Goal: Navigation & Orientation: Understand site structure

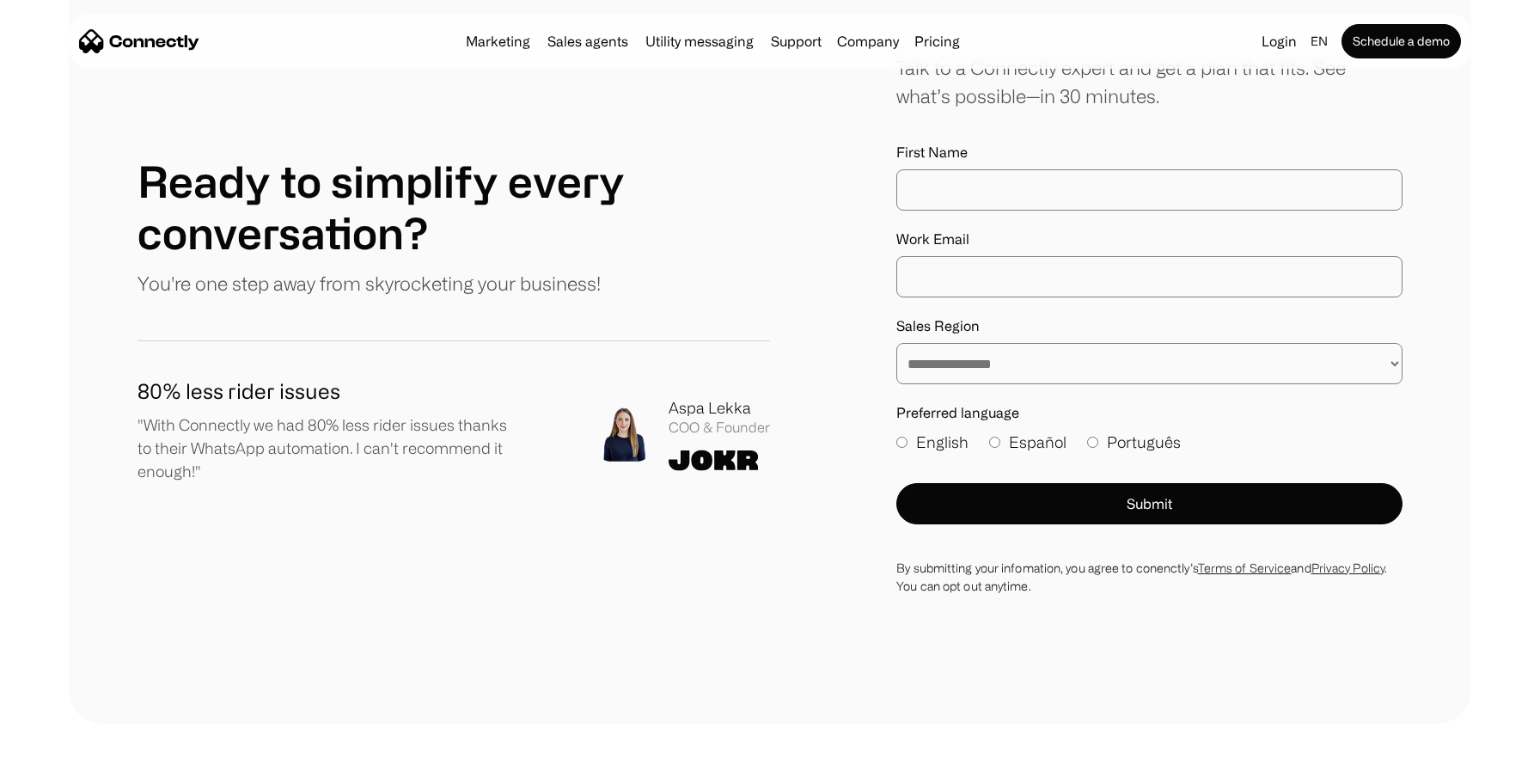
scroll to position [9546, 0]
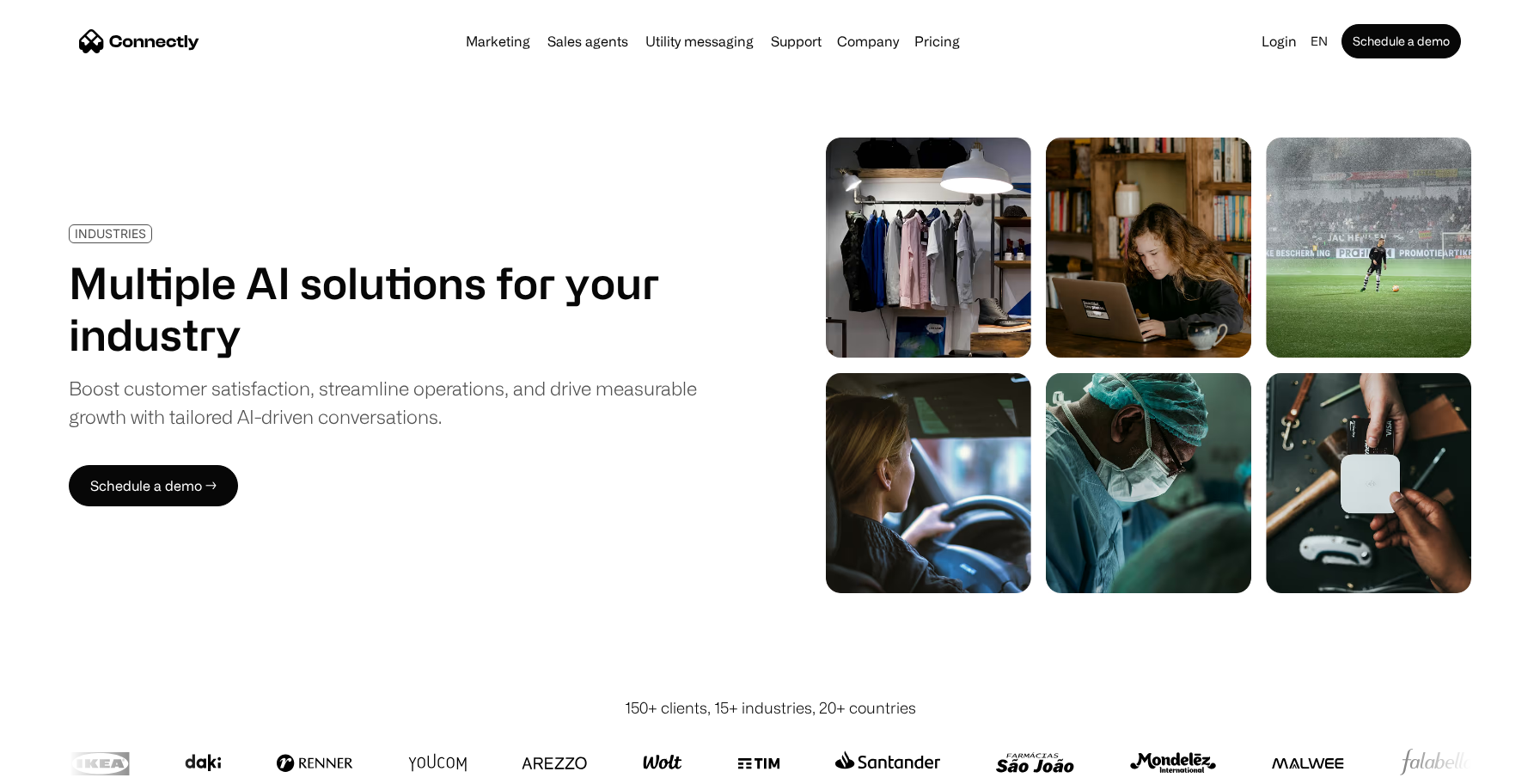
click at [684, 519] on div "INDUSTRIES Multiple AI solutions for your industry Boost customer satisfaction,…" at bounding box center [770, 365] width 1402 height 455
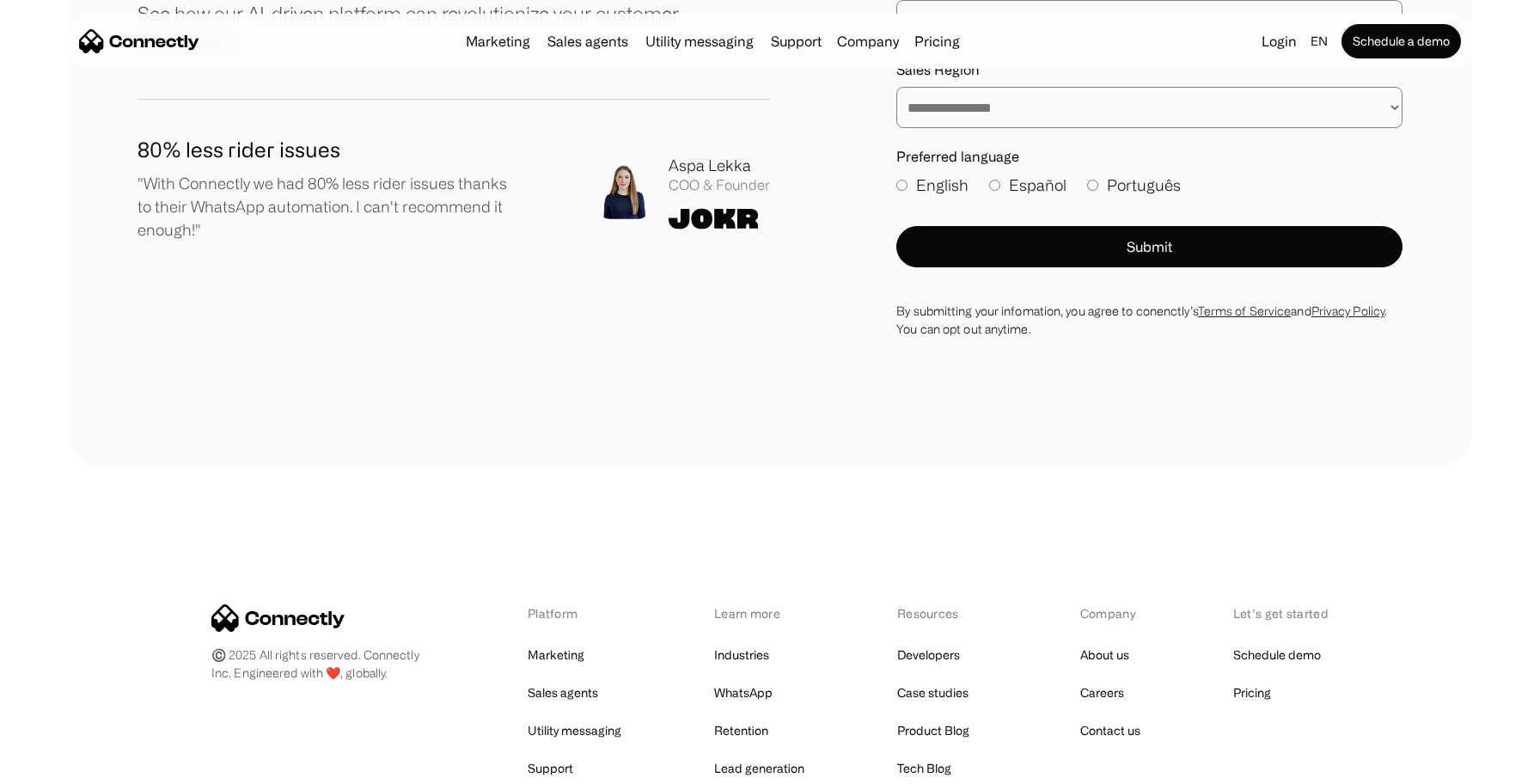
scroll to position [5509, 0]
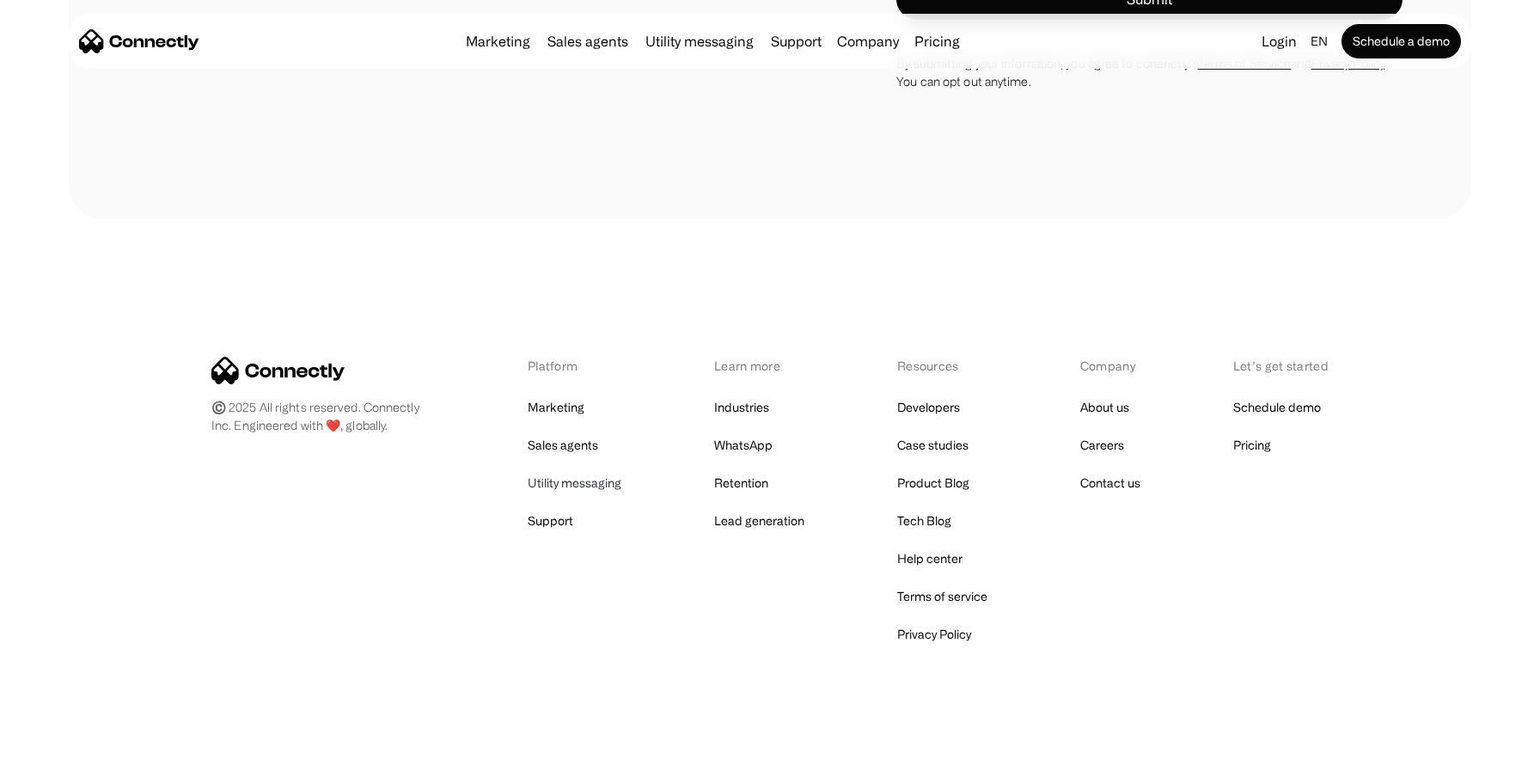
click at [560, 489] on link "Utility messaging" at bounding box center [574, 482] width 94 height 24
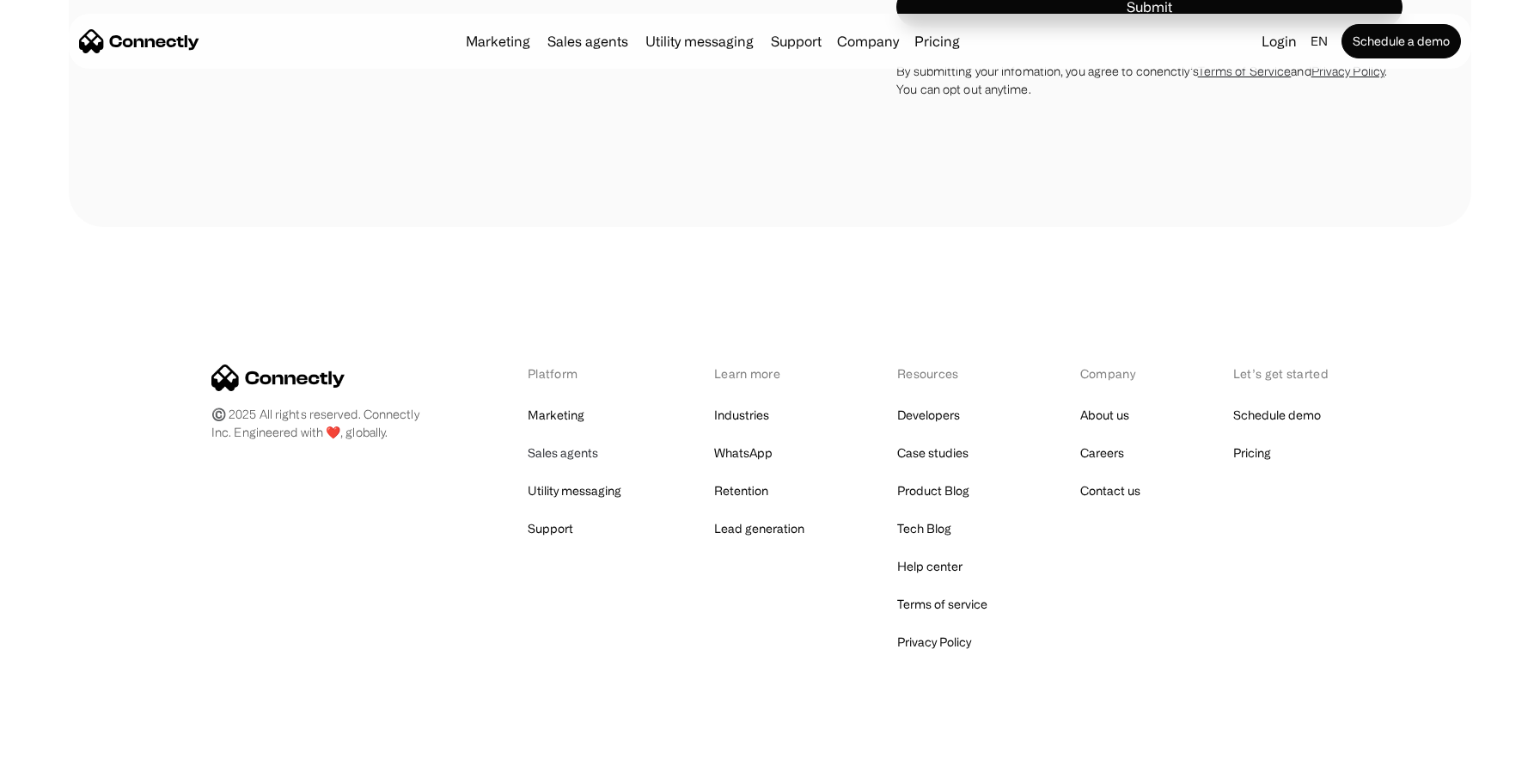
click at [564, 458] on link "Sales agents" at bounding box center [563, 453] width 71 height 24
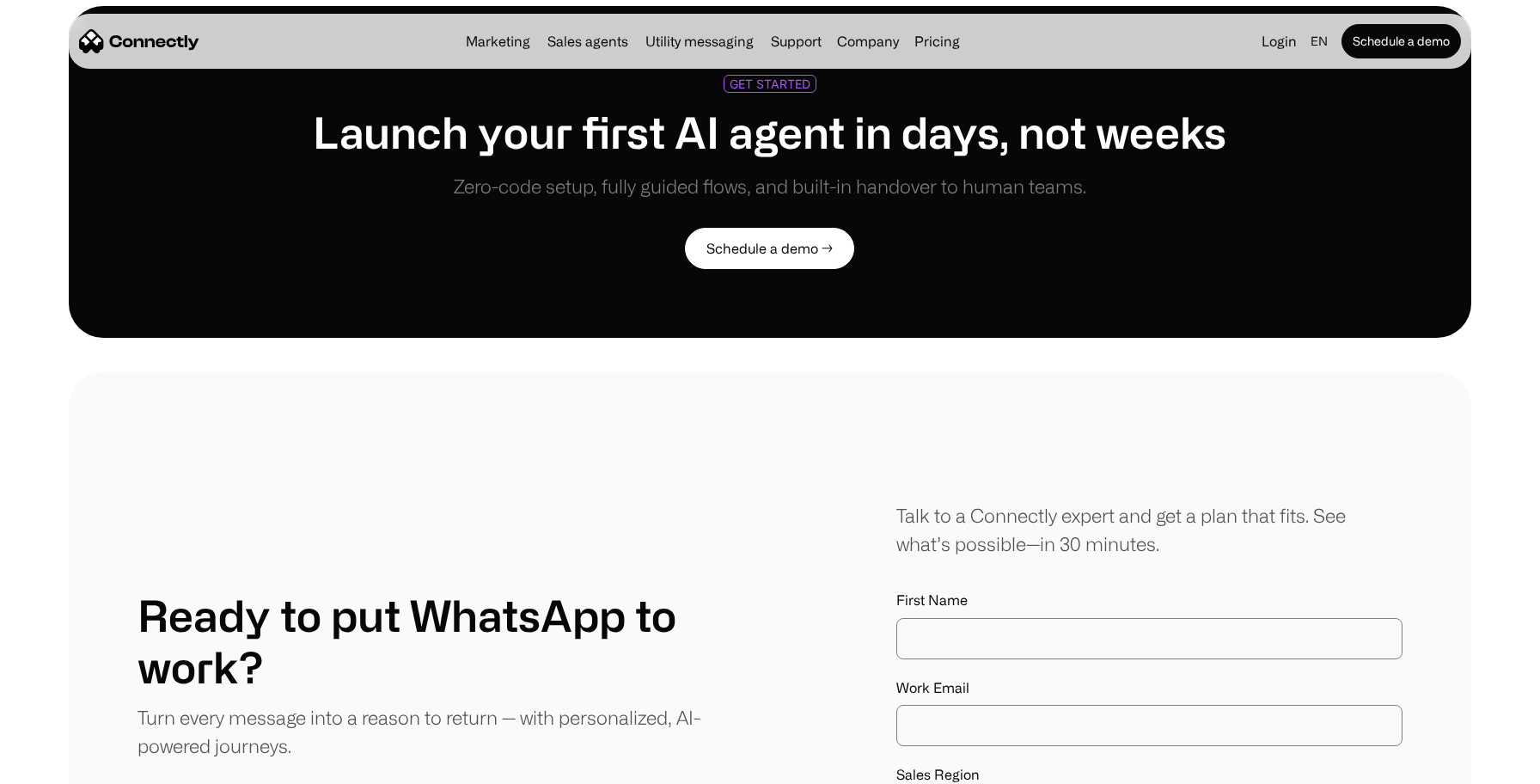
scroll to position [4012, 0]
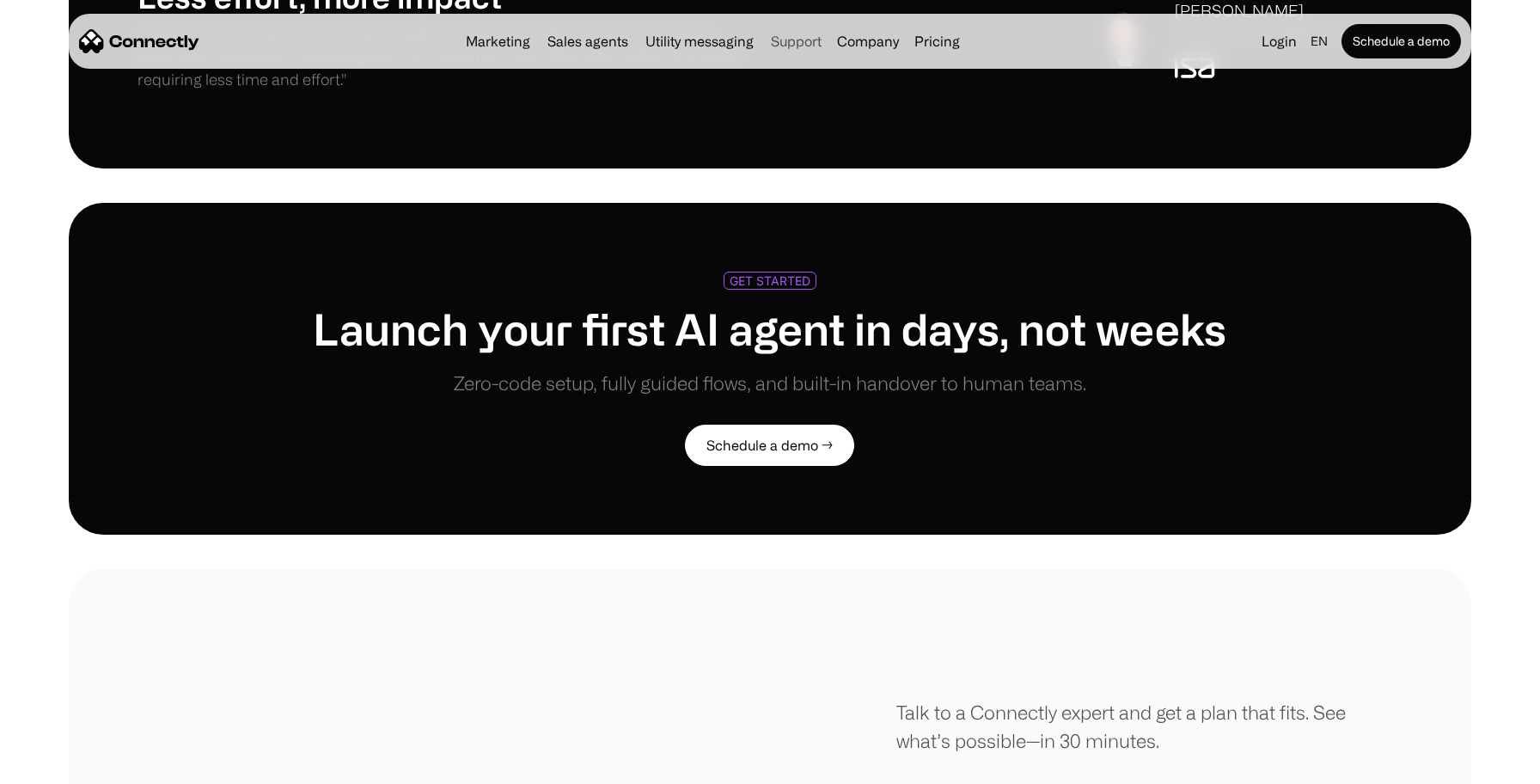
click at [819, 43] on link "Support" at bounding box center [796, 40] width 64 height 13
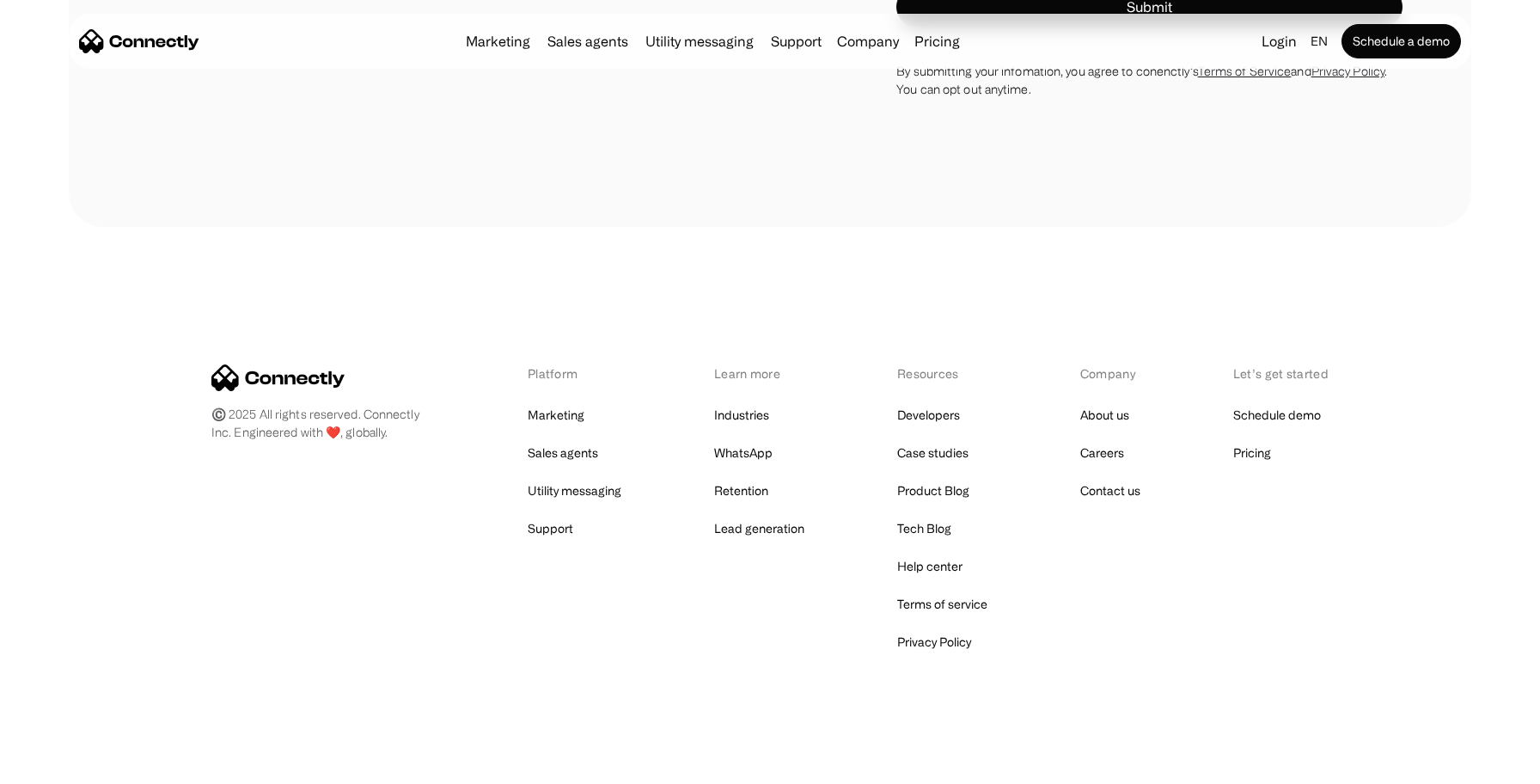
scroll to position [6716, 0]
click at [557, 420] on link "Marketing" at bounding box center [557, 416] width 57 height 24
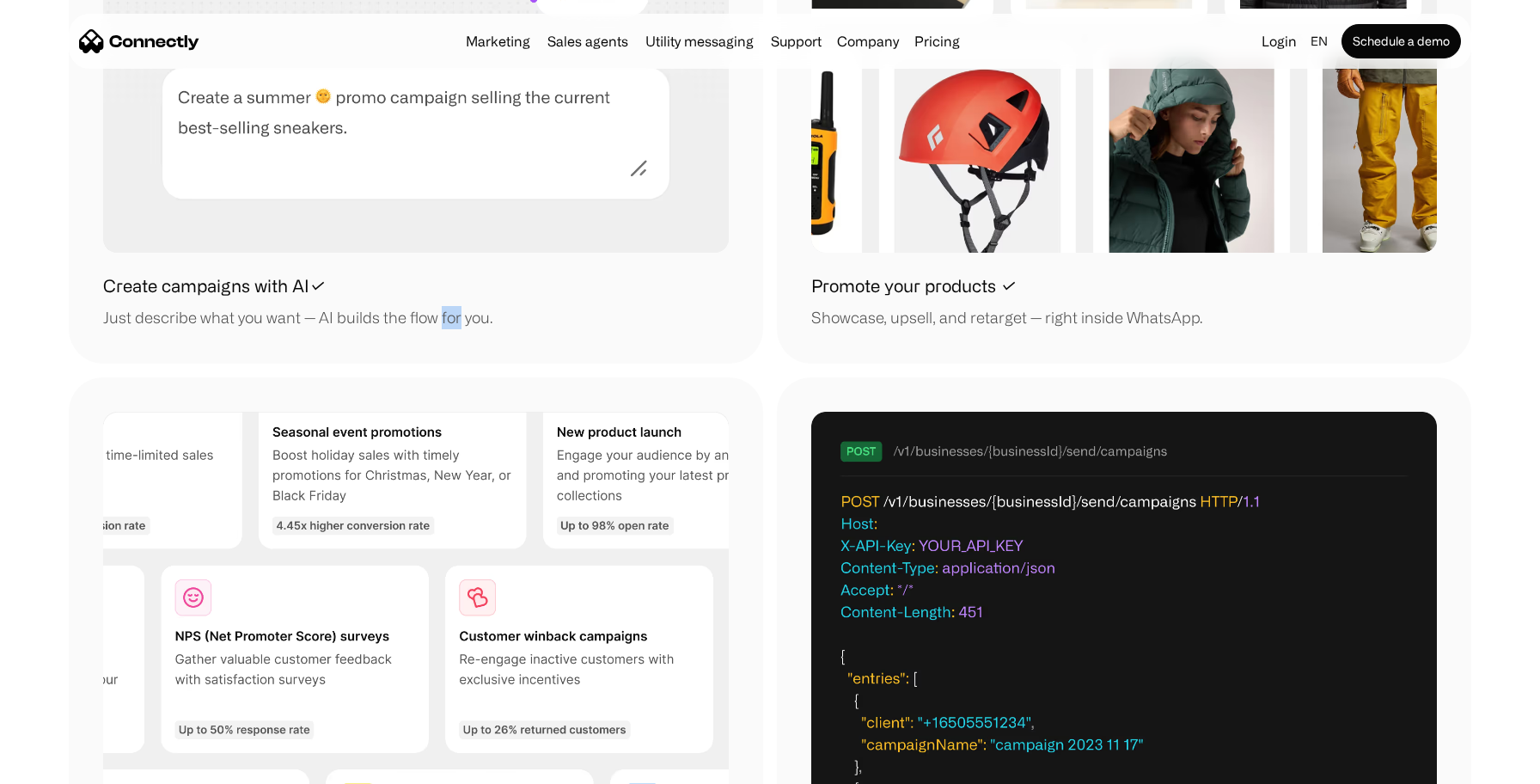
scroll to position [1956, 0]
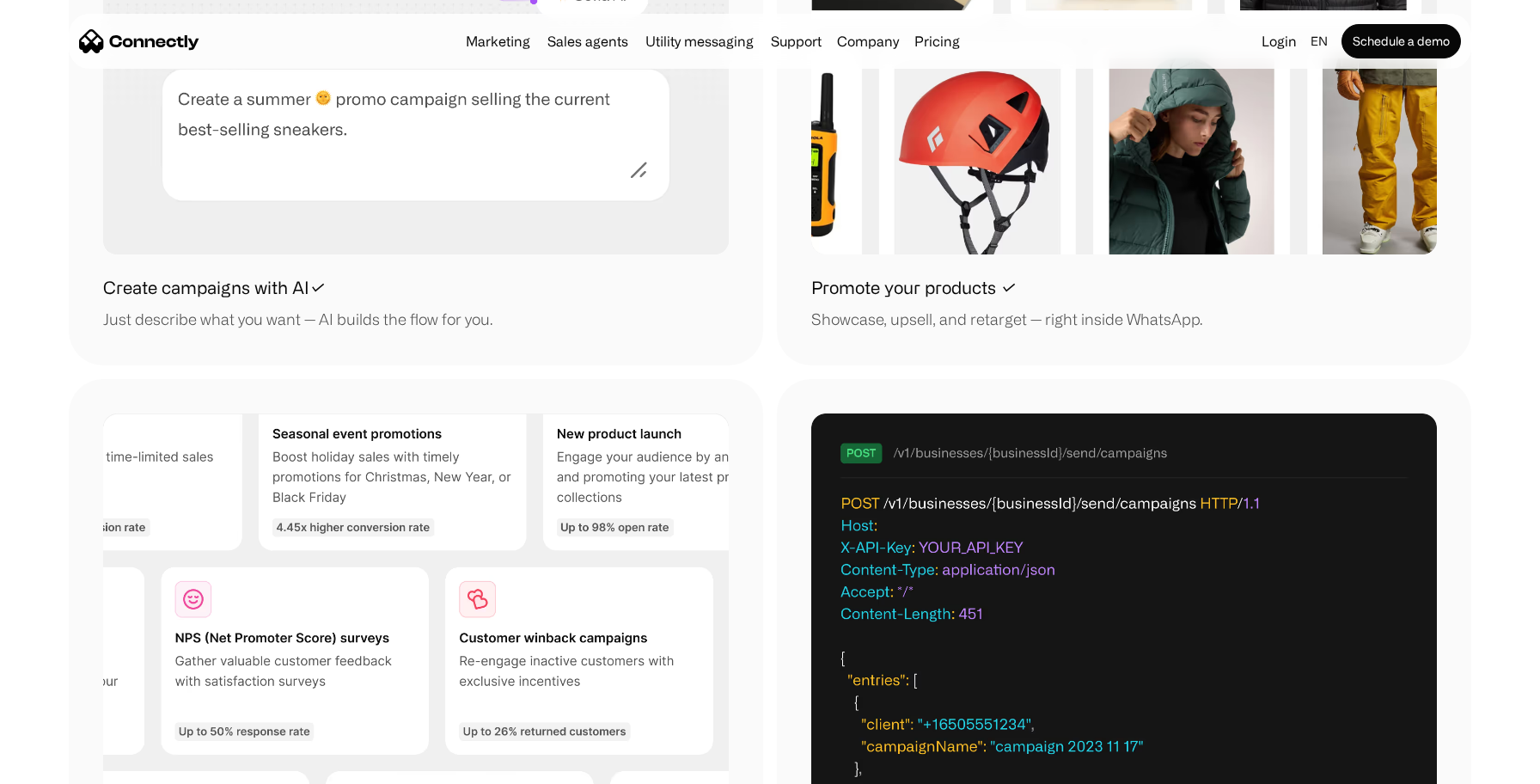
click at [539, 359] on div "Create campaigns with AI✓ Just describe what you want — AI builds the flow for …" at bounding box center [415, 71] width 694 height 587
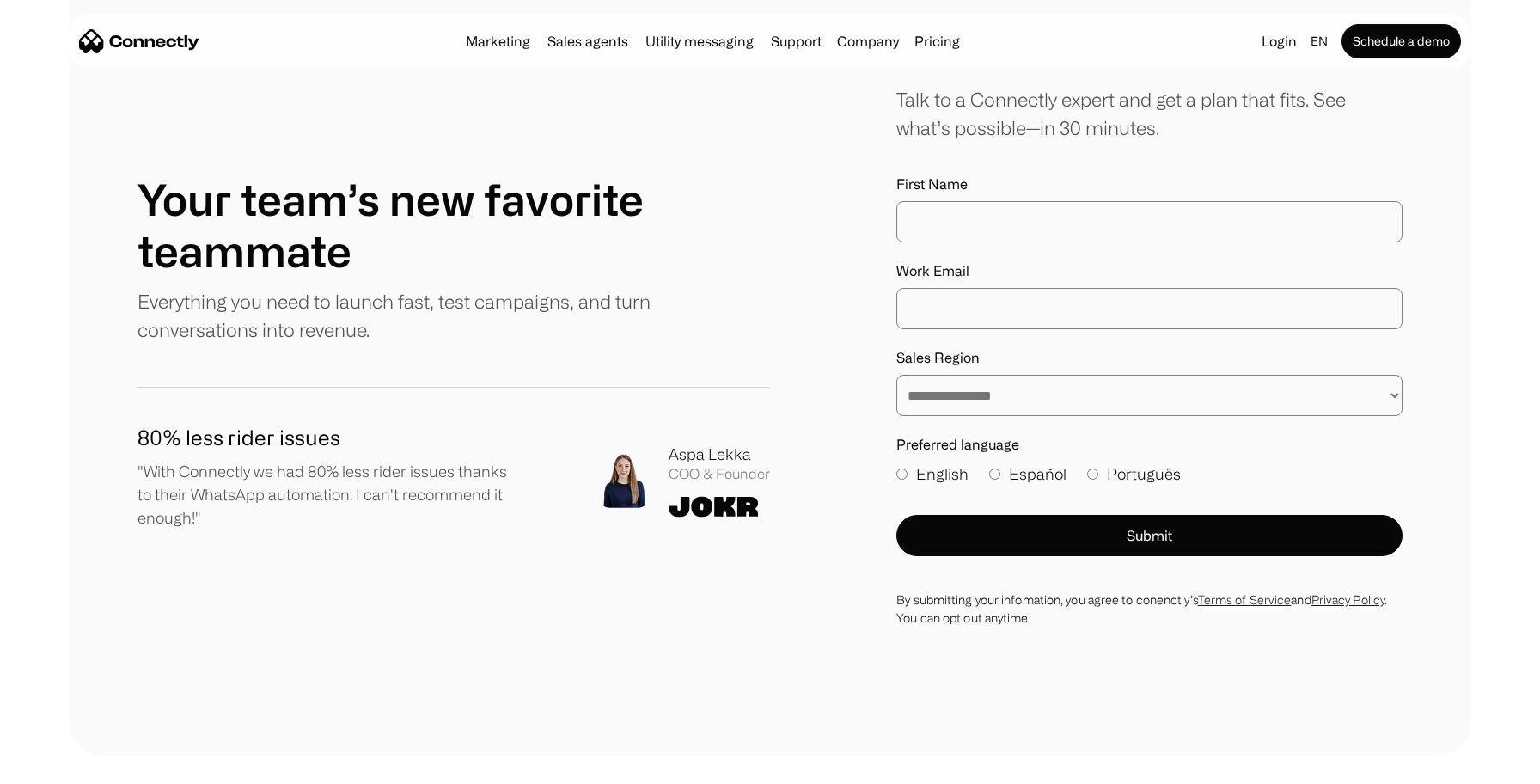
scroll to position [5695, 0]
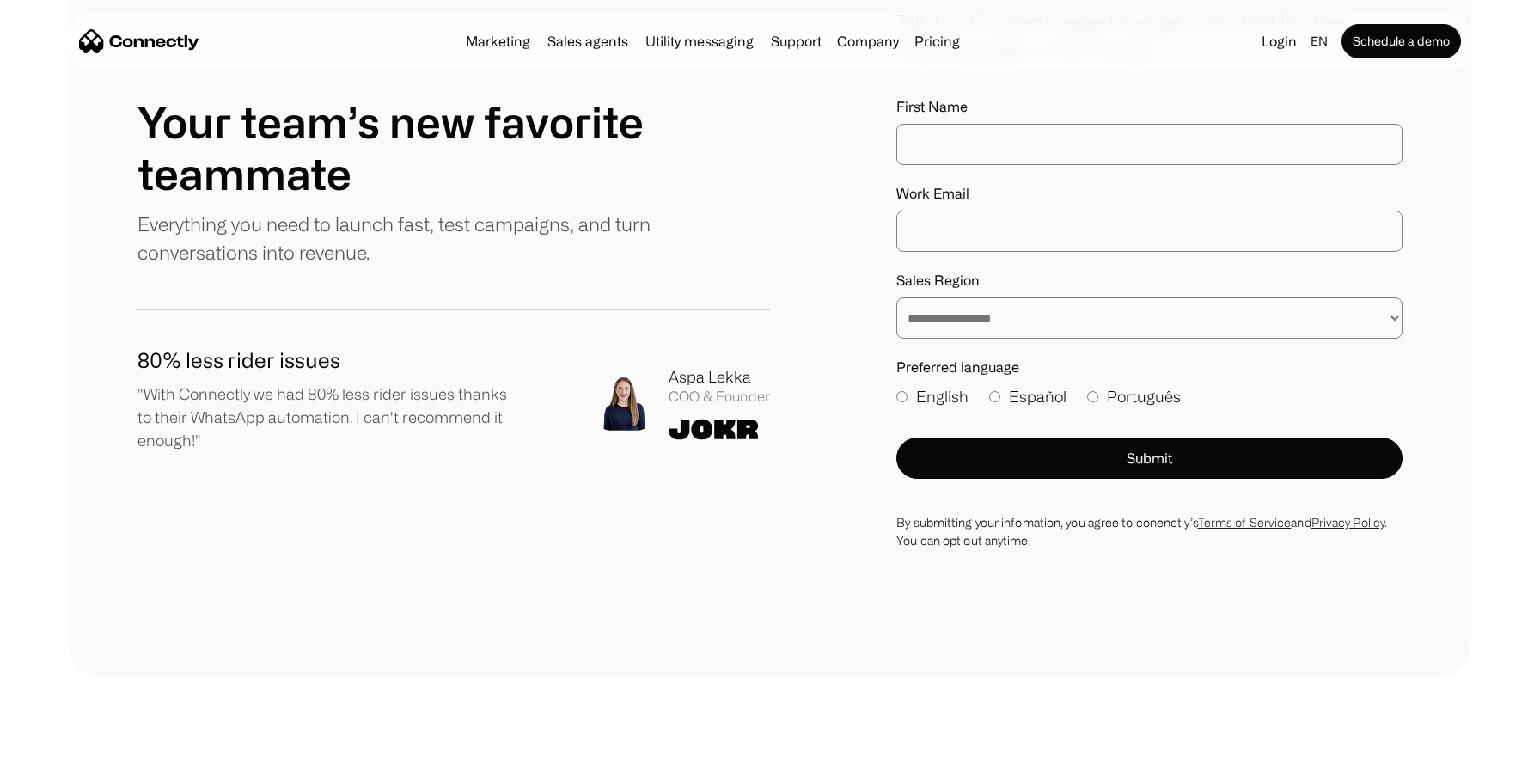
click at [959, 53] on div "Marketing Sales agents Utility messaging Support Company About us Careers Conta…" at bounding box center [713, 41] width 508 height 24
click at [949, 50] on div "Marketing Sales agents Utility messaging Support Company About us Careers Conta…" at bounding box center [713, 41] width 508 height 24
click at [948, 48] on link "Pricing" at bounding box center [937, 40] width 59 height 13
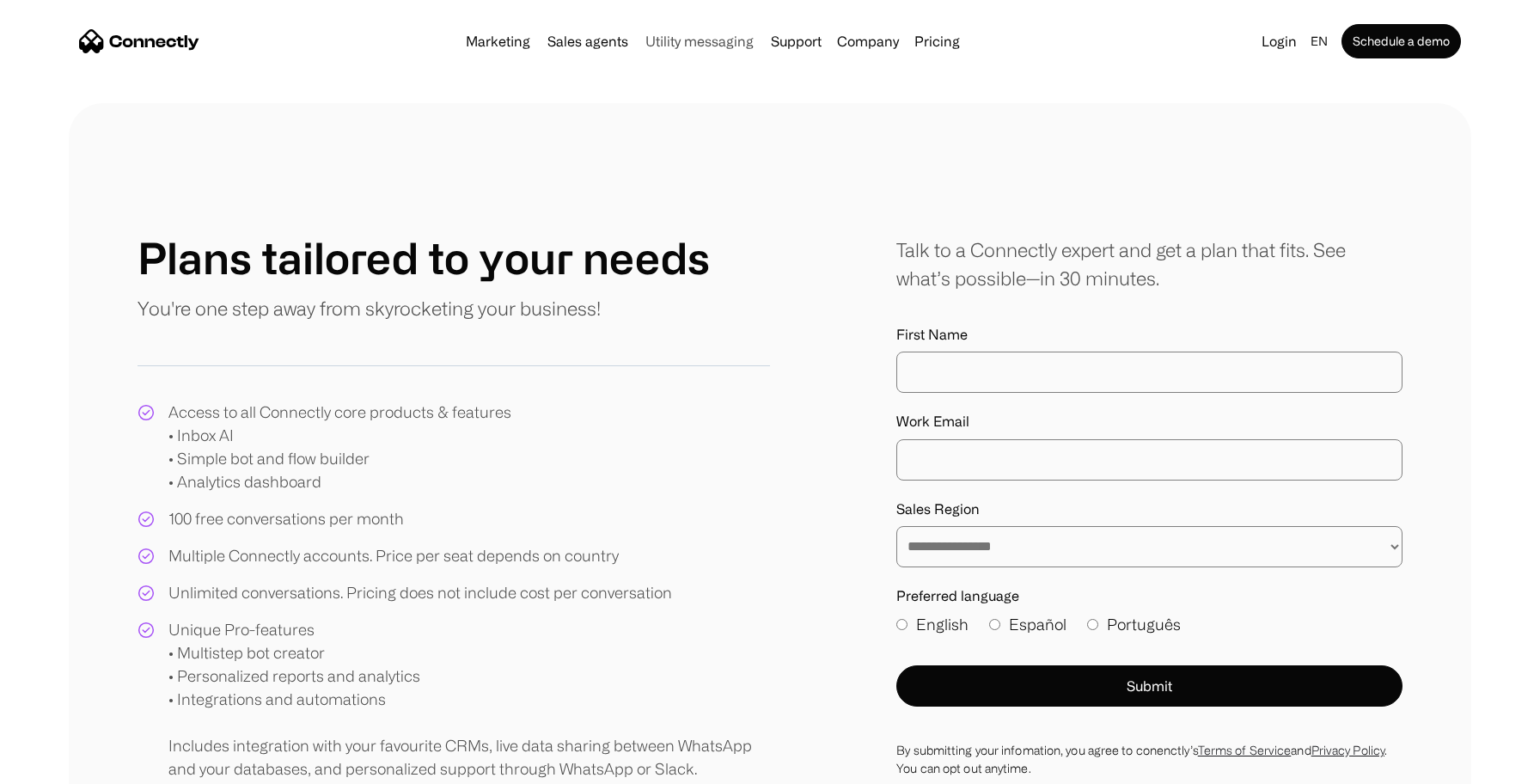
click at [668, 42] on link "Utility messaging" at bounding box center [699, 40] width 122 height 13
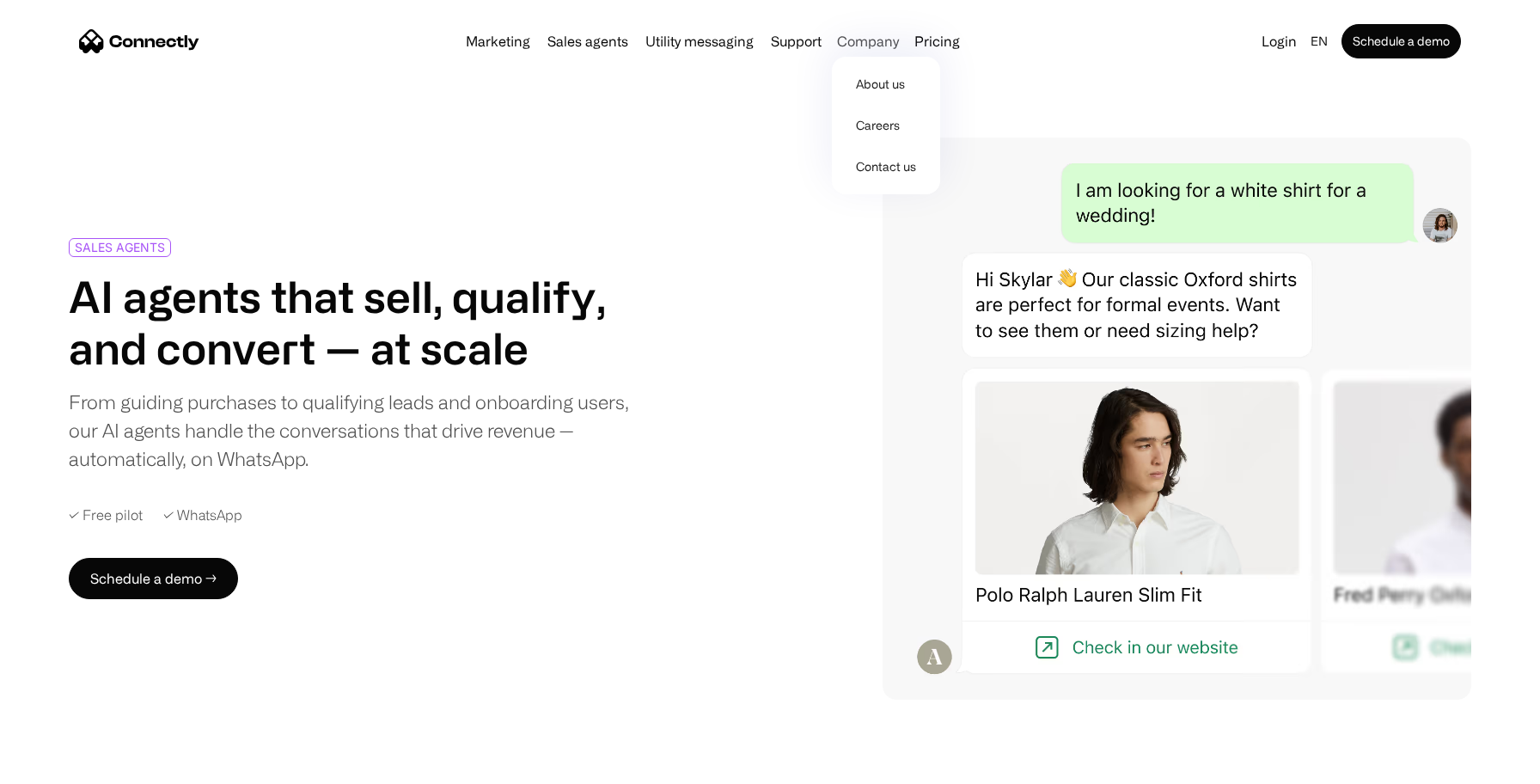
click at [880, 46] on div "Company" at bounding box center [867, 41] width 62 height 24
click at [870, 44] on div "Company" at bounding box center [867, 41] width 62 height 24
click at [867, 79] on link "About us" at bounding box center [886, 84] width 95 height 41
